Goal: Transaction & Acquisition: Purchase product/service

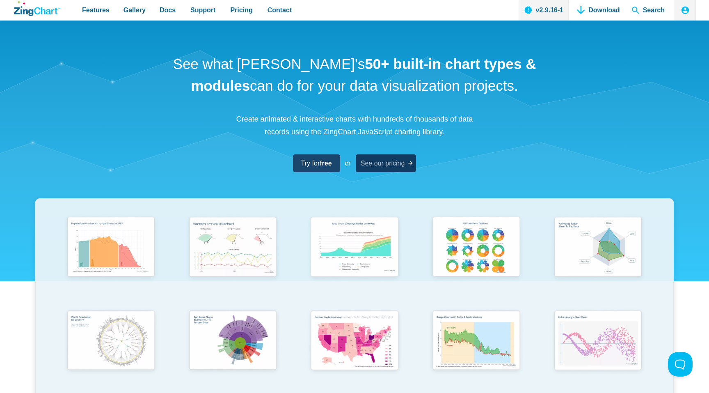
click at [383, 168] on span "See our pricing" at bounding box center [383, 163] width 44 height 11
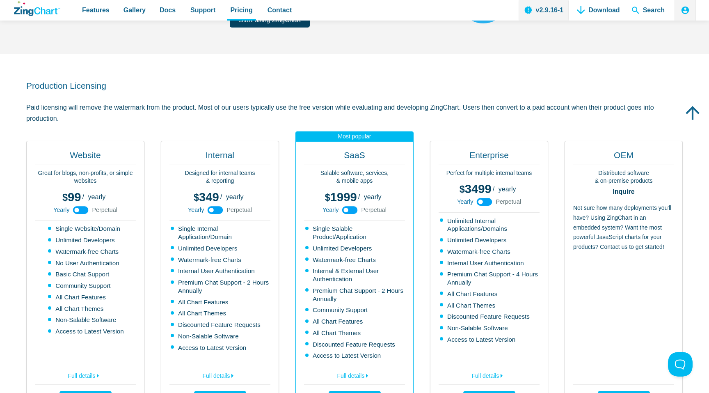
scroll to position [144, 0]
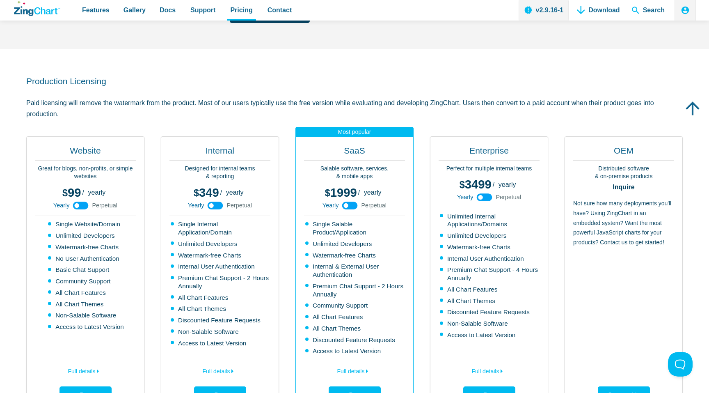
click at [85, 206] on use "App Content" at bounding box center [81, 205] width 16 height 8
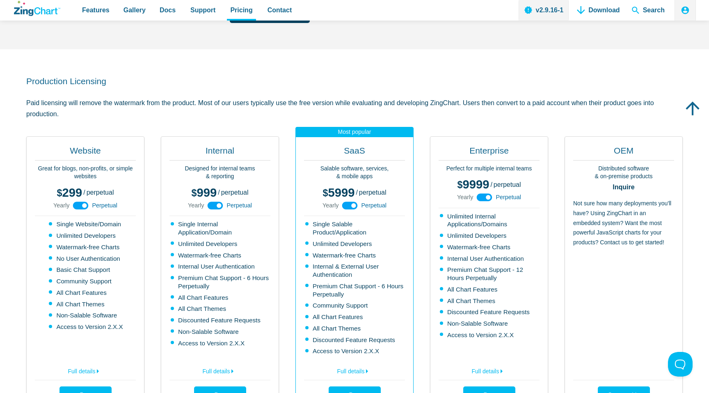
click at [76, 206] on use "App Content" at bounding box center [81, 205] width 16 height 8
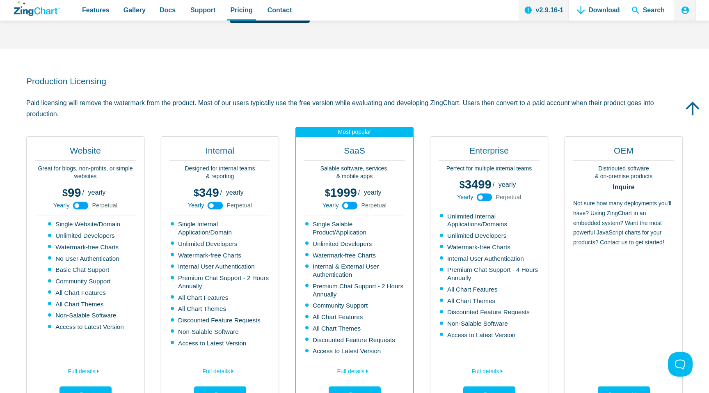
click at [85, 206] on use "App Content" at bounding box center [81, 205] width 16 height 8
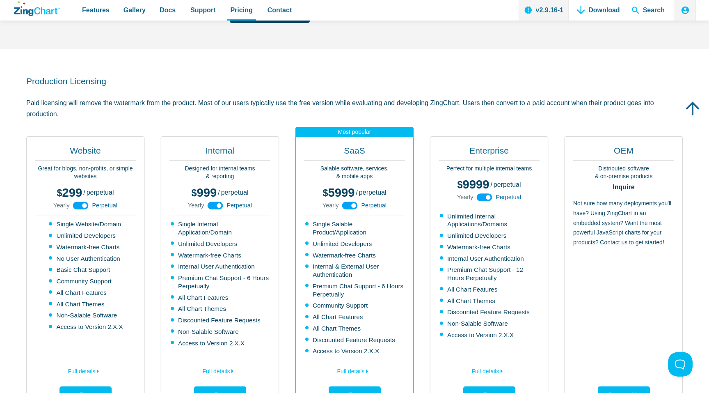
click at [75, 205] on use "App Content" at bounding box center [81, 205] width 16 height 8
